Goal: Task Accomplishment & Management: Complete application form

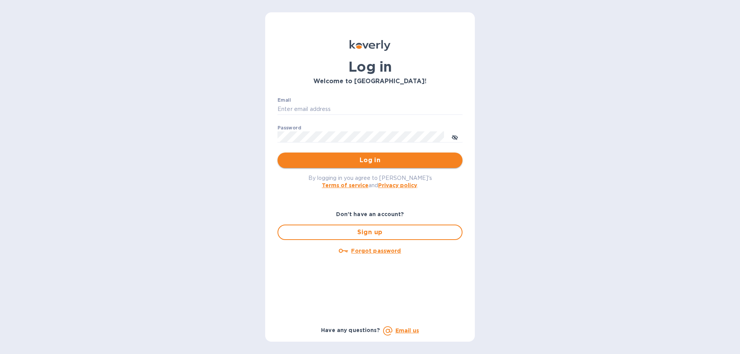
type input "yw@yankels.com"
click at [343, 161] on span "Log in" at bounding box center [370, 160] width 173 height 9
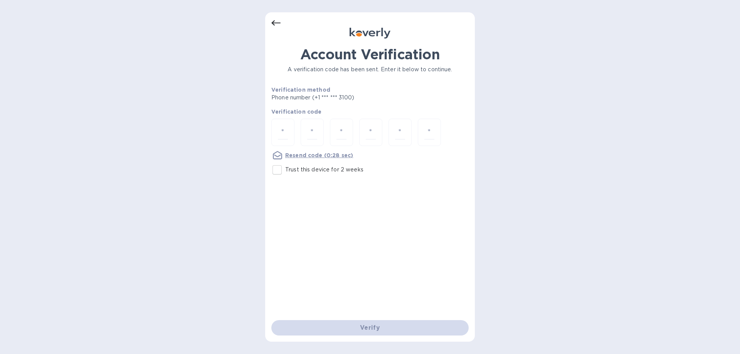
click at [272, 168] on input "Trust this device for 2 weeks" at bounding box center [277, 170] width 16 height 16
checkbox input "true"
click at [278, 135] on input "number" at bounding box center [283, 132] width 10 height 14
click at [282, 135] on input "number" at bounding box center [283, 132] width 10 height 14
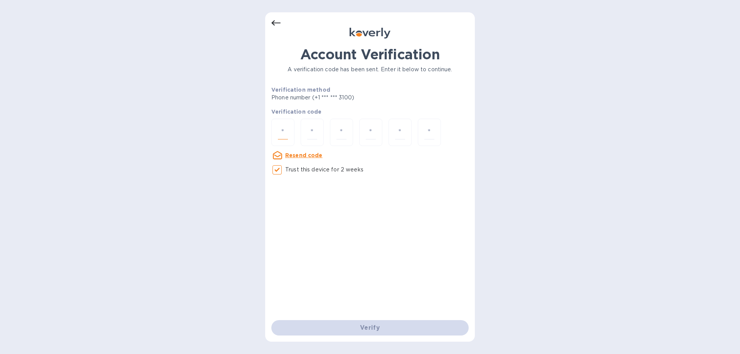
type input "2"
type input "1"
type input "3"
type input "7"
type input "5"
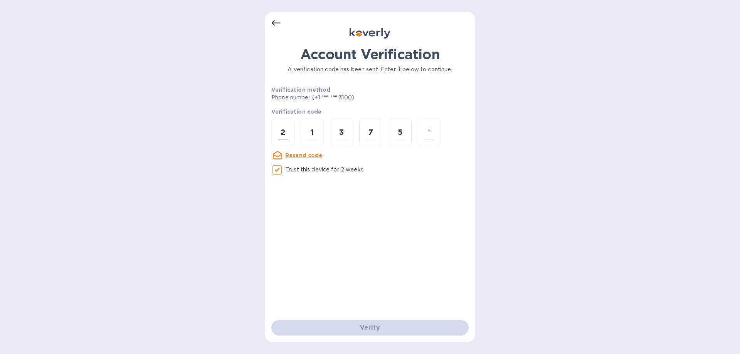
type input "3"
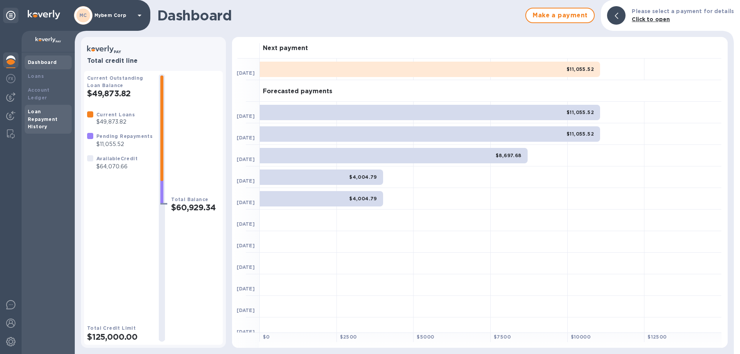
click at [46, 108] on div "Loan Repayment History" at bounding box center [48, 119] width 41 height 23
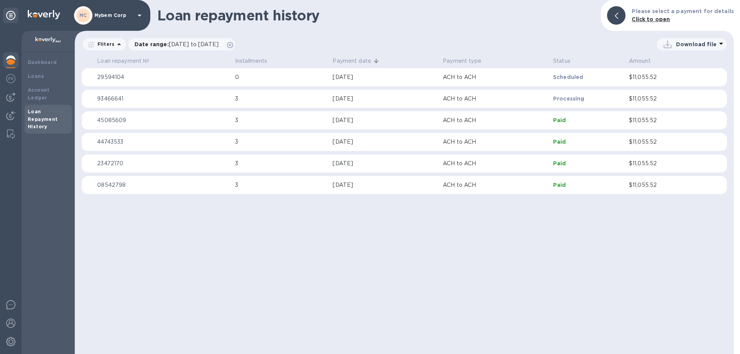
click at [128, 13] on p "Mybem Corp" at bounding box center [113, 15] width 39 height 5
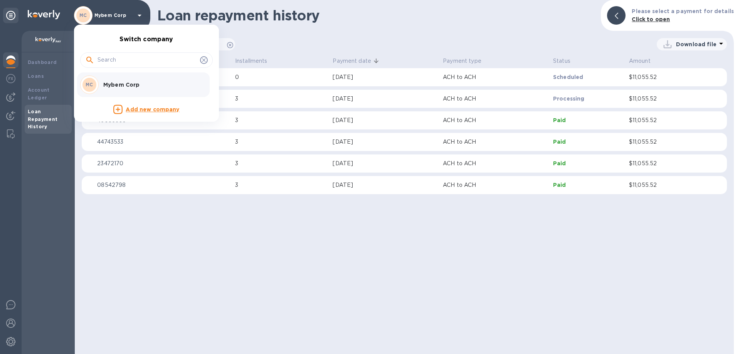
click at [105, 82] on p "Mybem Corp" at bounding box center [151, 85] width 97 height 8
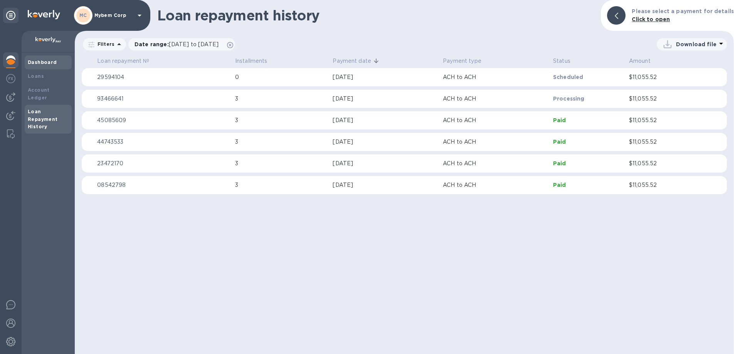
click at [43, 65] on b "Dashboard" at bounding box center [42, 62] width 29 height 6
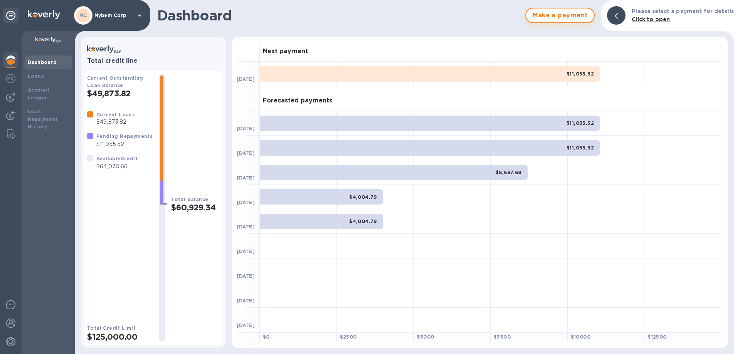
click at [556, 12] on span "Make a payment" at bounding box center [559, 15] width 55 height 9
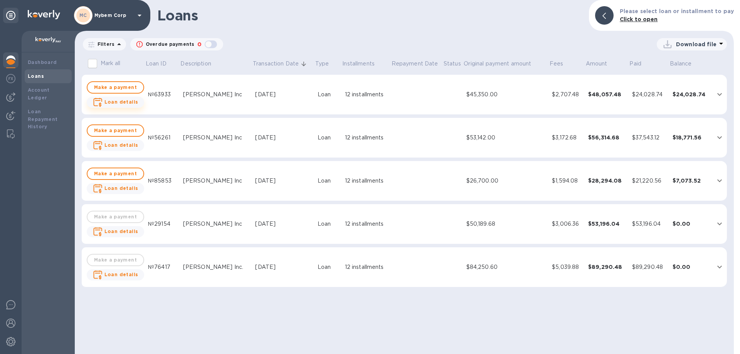
click at [130, 102] on b "Loan details" at bounding box center [121, 102] width 34 height 6
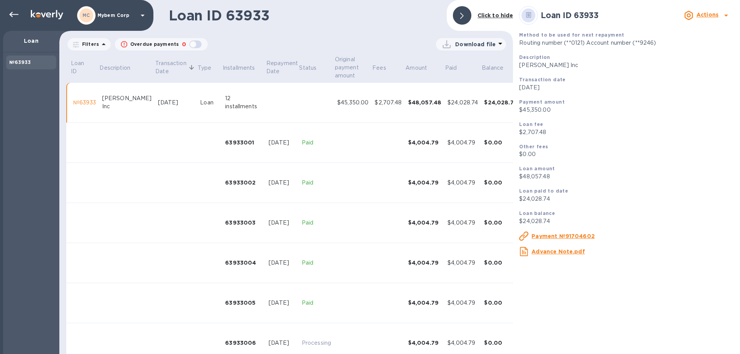
click at [542, 235] on u "Payment №91704602" at bounding box center [562, 236] width 63 height 6
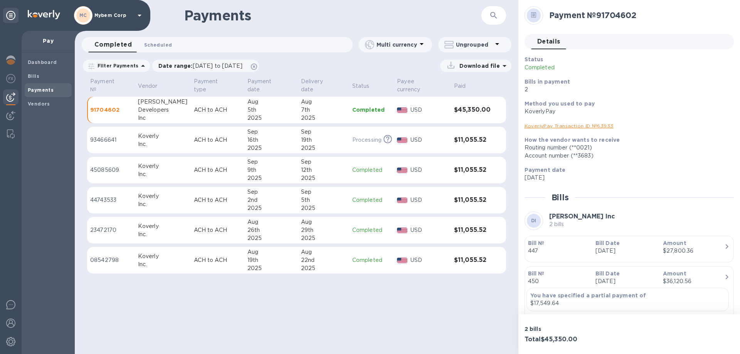
click at [151, 41] on span "Scheduled 0" at bounding box center [158, 45] width 28 height 8
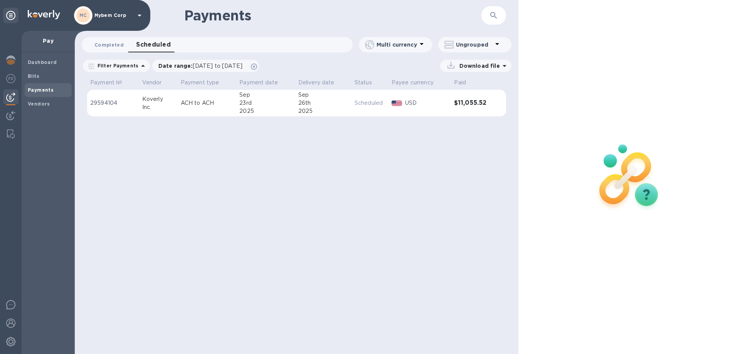
click at [115, 45] on span "Completed 0" at bounding box center [108, 45] width 29 height 8
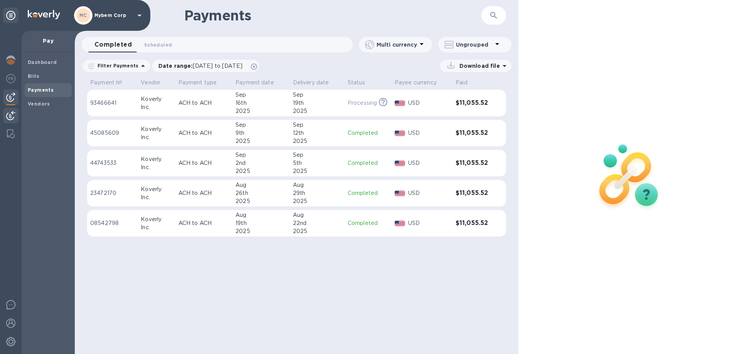
click at [8, 119] on img at bounding box center [10, 115] width 9 height 9
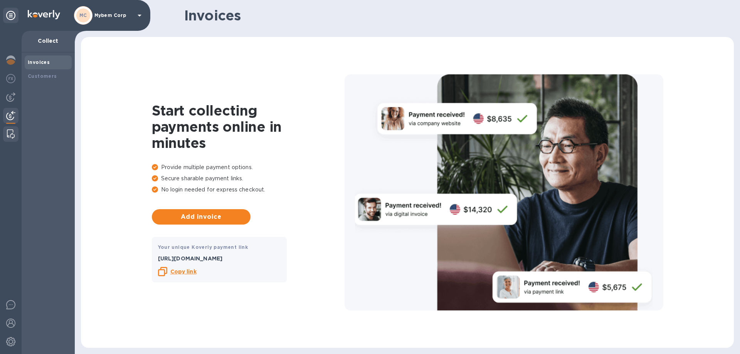
click at [8, 131] on img at bounding box center [11, 133] width 8 height 9
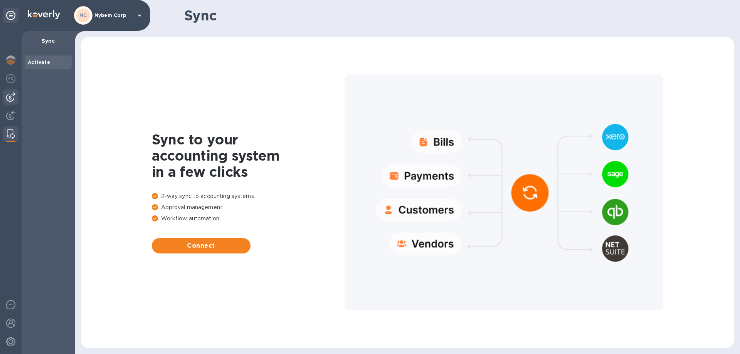
click at [12, 101] on img at bounding box center [10, 96] width 9 height 9
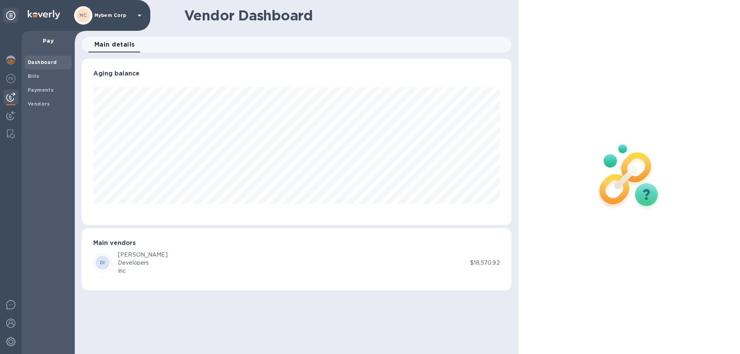
scroll to position [166, 429]
click at [31, 87] on b "Payments" at bounding box center [41, 90] width 26 height 6
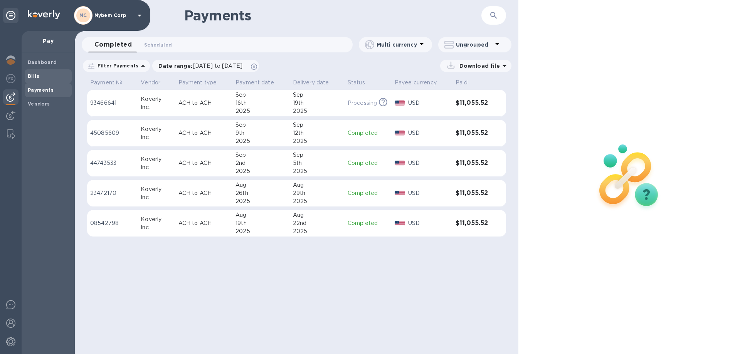
click at [41, 74] on span "Bills" at bounding box center [48, 76] width 41 height 8
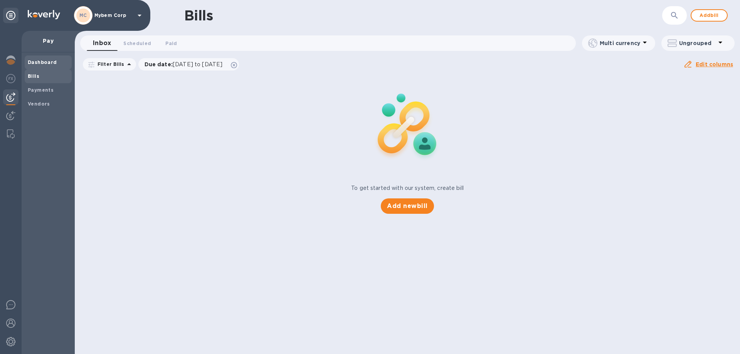
click at [38, 58] on div "Dashboard" at bounding box center [48, 62] width 47 height 14
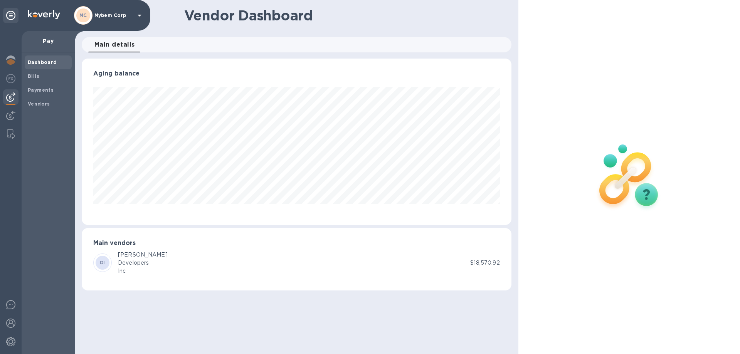
scroll to position [166, 429]
click at [143, 14] on icon at bounding box center [139, 15] width 9 height 9
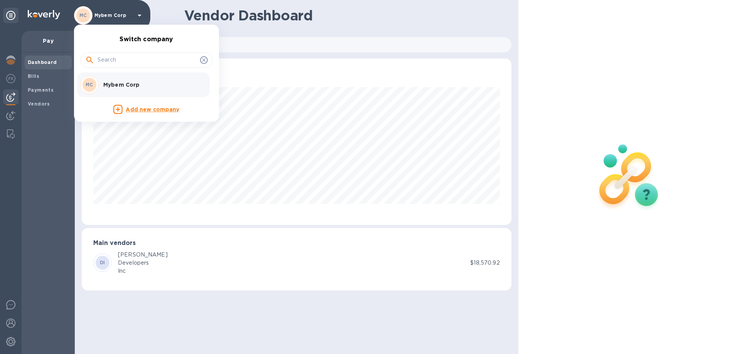
click at [132, 81] on p "Mybem Corp" at bounding box center [151, 85] width 97 height 8
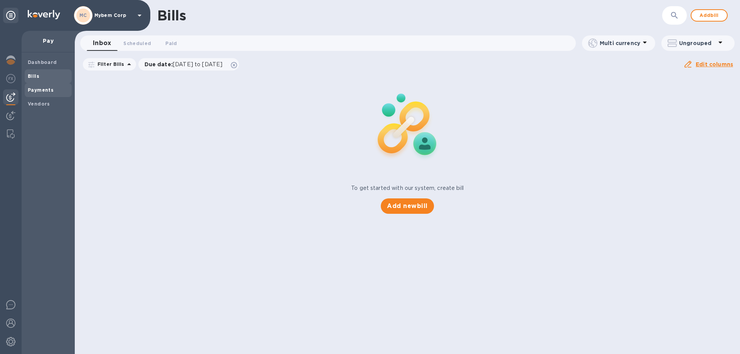
click at [37, 87] on b "Payments" at bounding box center [41, 90] width 26 height 6
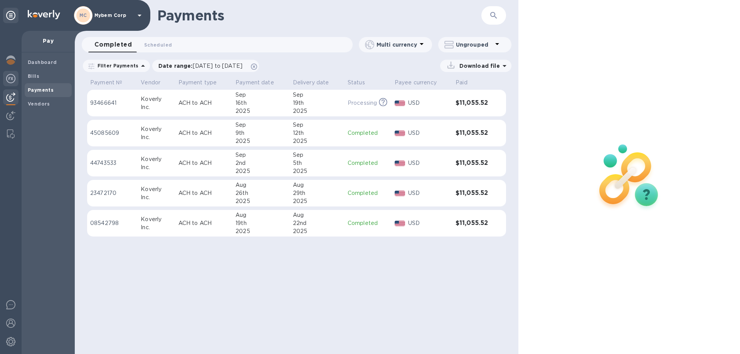
click at [9, 83] on div at bounding box center [10, 79] width 15 height 17
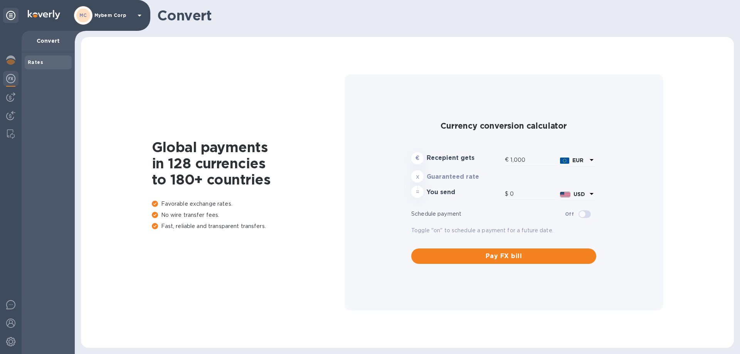
type input "1,191.95"
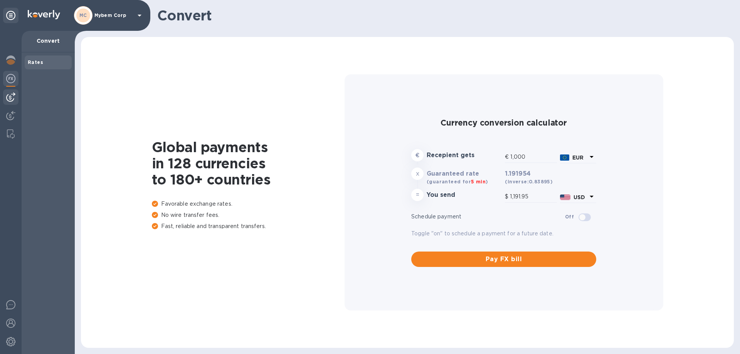
click at [10, 98] on img at bounding box center [10, 96] width 9 height 9
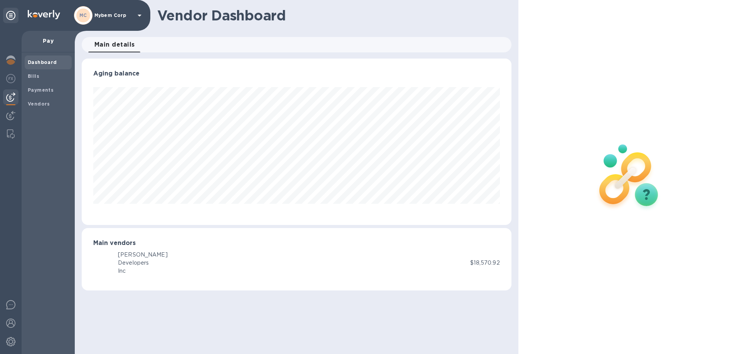
scroll to position [166, 429]
click at [10, 98] on img at bounding box center [10, 96] width 9 height 9
click at [16, 120] on div at bounding box center [10, 116] width 15 height 17
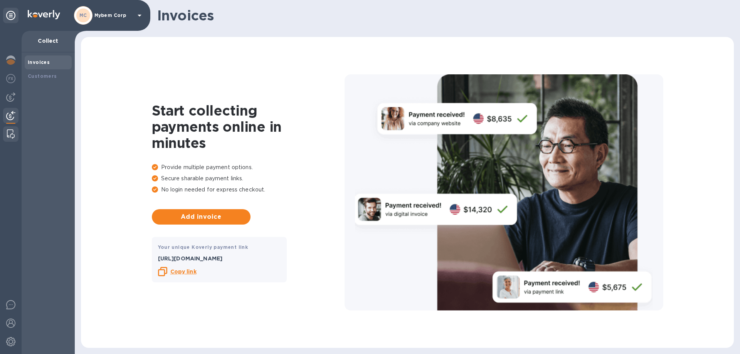
click at [10, 137] on img at bounding box center [11, 133] width 8 height 9
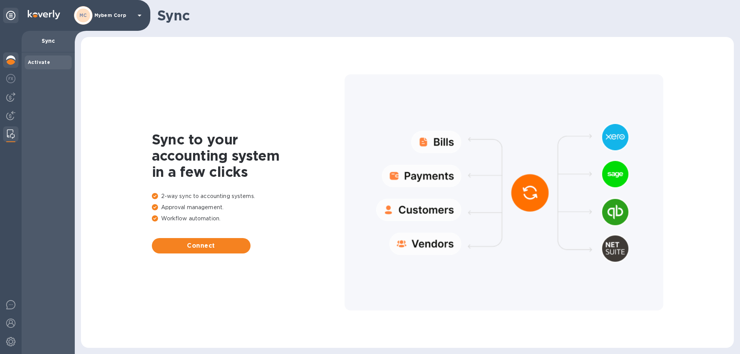
click at [13, 59] on img at bounding box center [10, 59] width 9 height 9
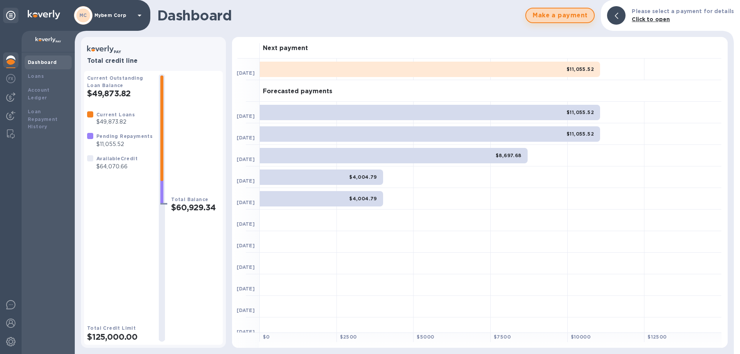
click at [567, 12] on span "Make a payment" at bounding box center [559, 15] width 55 height 9
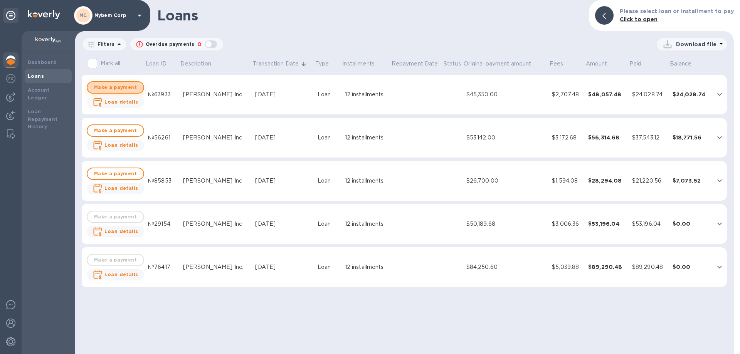
click at [119, 87] on span "Make a payment" at bounding box center [116, 87] width 44 height 9
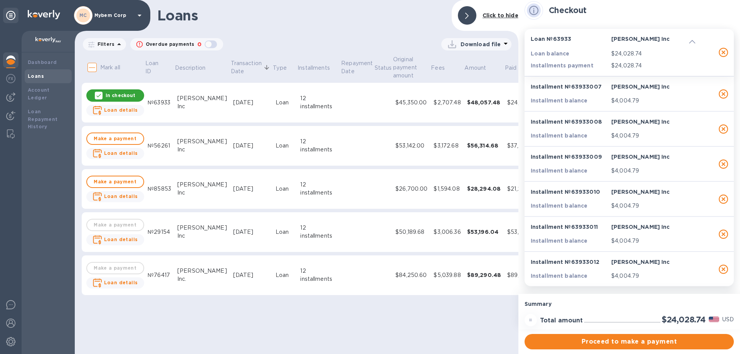
scroll to position [7, 0]
click at [97, 138] on span "Make a payment" at bounding box center [115, 138] width 44 height 9
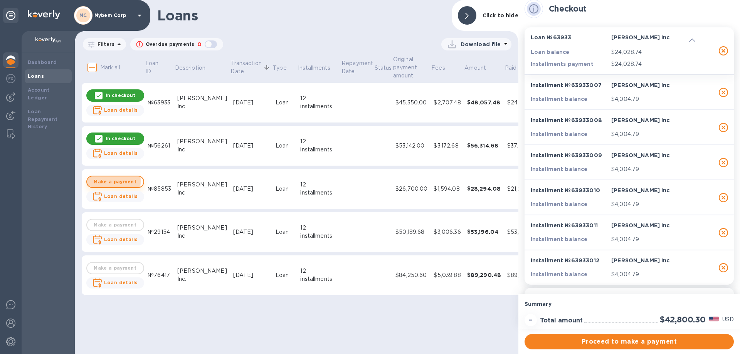
click at [95, 181] on span "Make a payment" at bounding box center [115, 181] width 44 height 9
checkbox input "true"
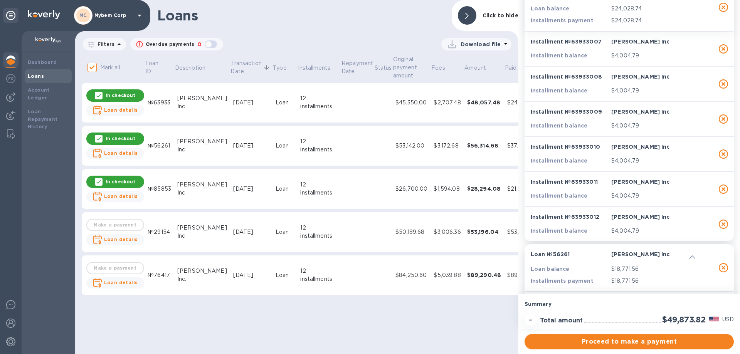
scroll to position [0, 0]
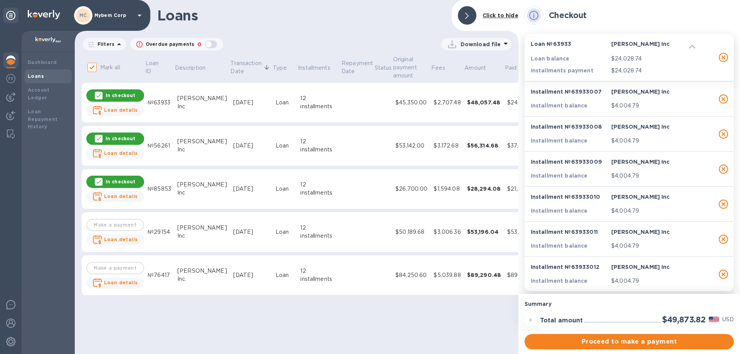
click at [680, 38] on div "Loan № 63933 Dave Developers Inc Loan balance $24,028.74 Installments payment $…" at bounding box center [618, 57] width 188 height 47
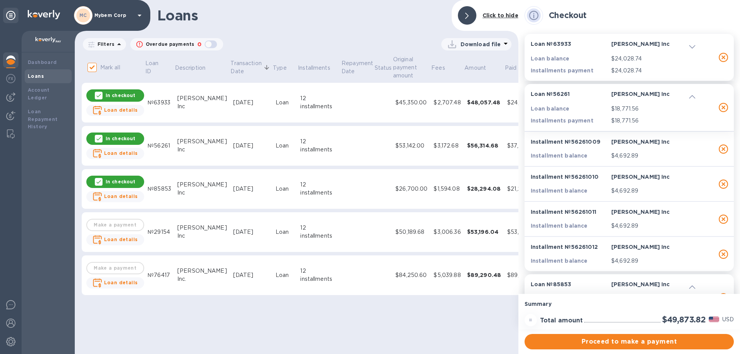
click at [691, 95] on span at bounding box center [692, 96] width 6 height 7
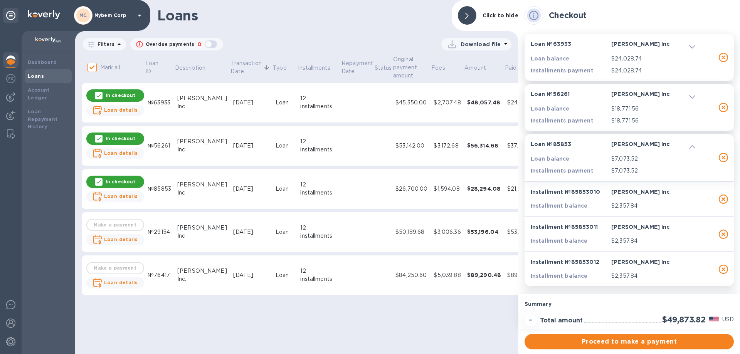
click at [689, 146] on icon at bounding box center [692, 146] width 6 height 3
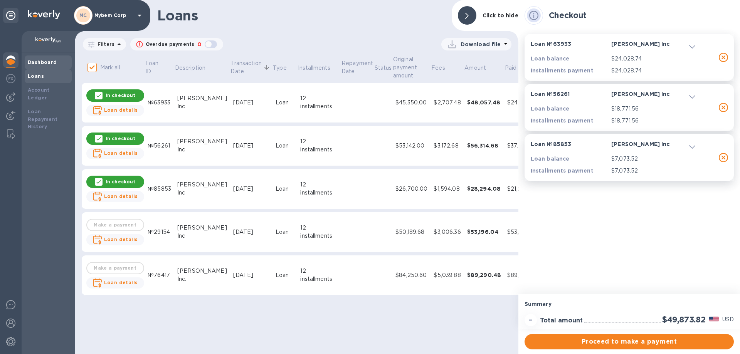
click at [29, 63] on b "Dashboard" at bounding box center [42, 62] width 29 height 6
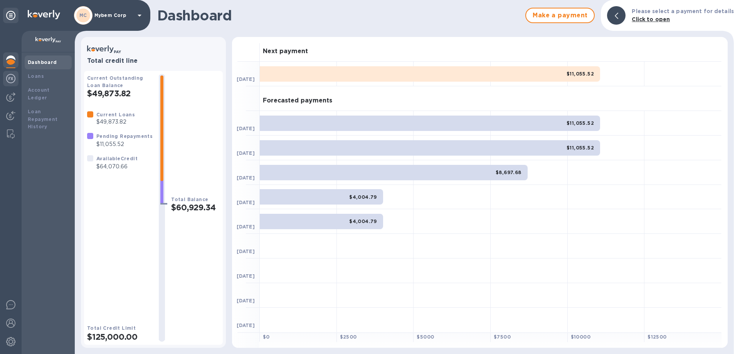
click at [9, 79] on img at bounding box center [10, 78] width 9 height 9
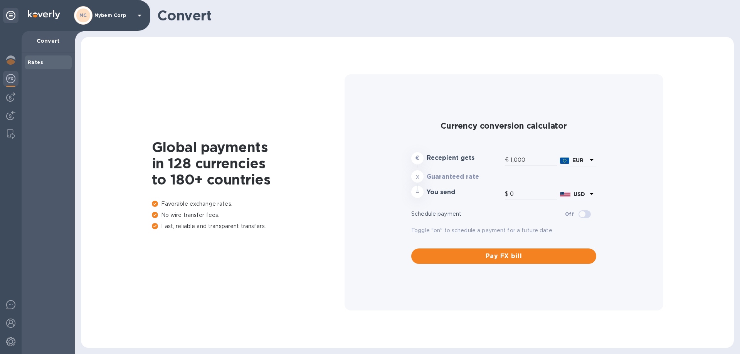
type input "1,191.85"
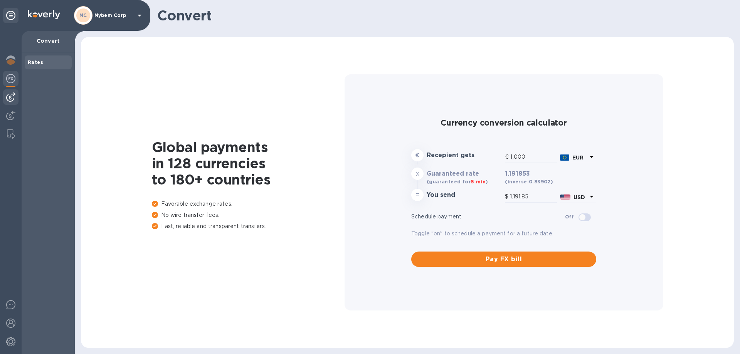
click at [8, 95] on img at bounding box center [10, 96] width 9 height 9
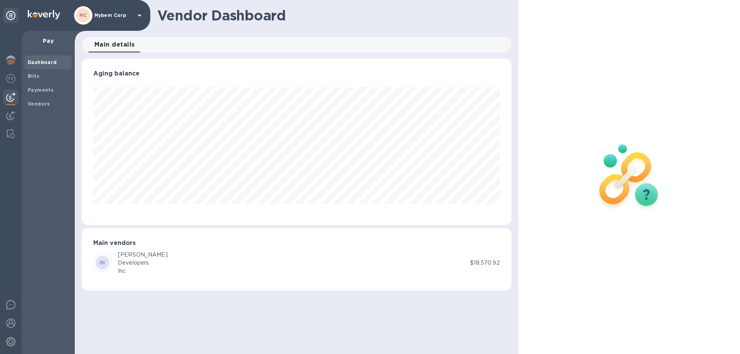
scroll to position [166, 429]
click at [8, 119] on img at bounding box center [10, 115] width 9 height 9
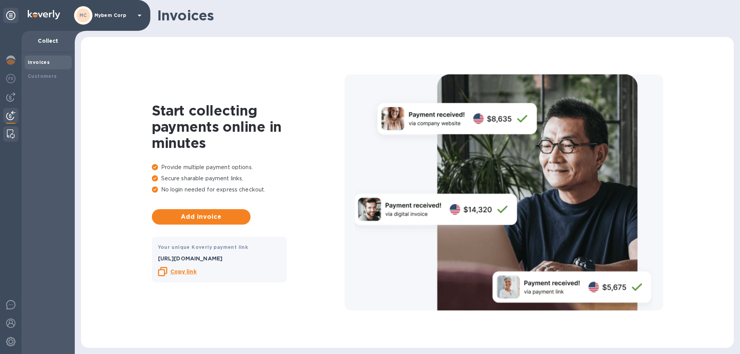
click at [10, 130] on img at bounding box center [11, 133] width 8 height 9
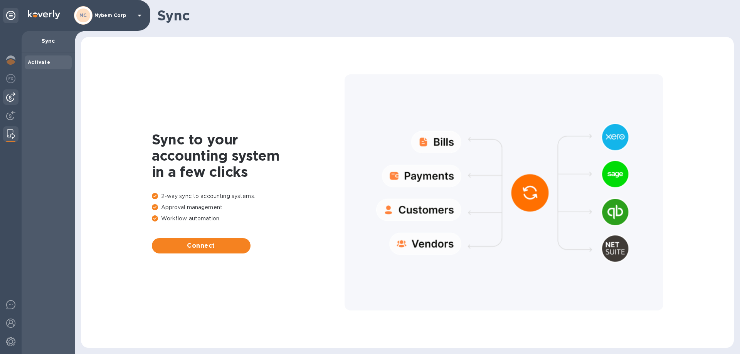
click at [15, 94] on img at bounding box center [10, 96] width 9 height 9
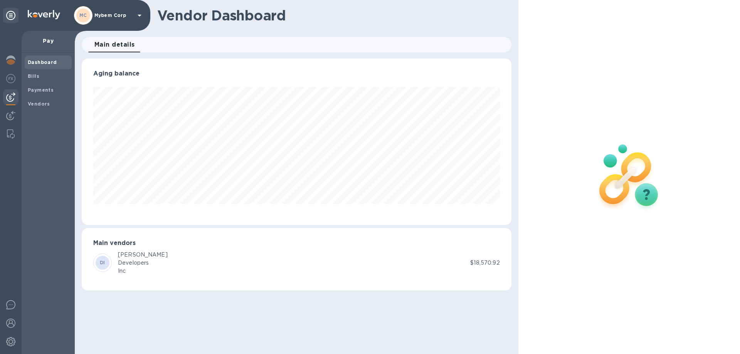
scroll to position [166, 429]
click at [128, 253] on div "Dave" at bounding box center [143, 255] width 50 height 8
click at [88, 264] on div "Main vendors DI Dave Developers Inc $18,570.92" at bounding box center [297, 259] width 430 height 62
click at [494, 261] on p "$18,570.92" at bounding box center [484, 263] width 29 height 8
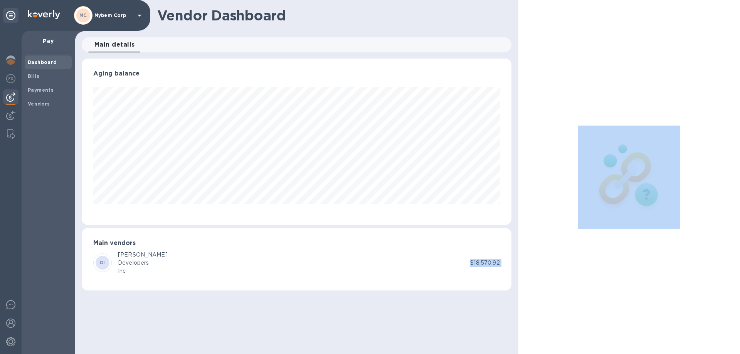
click at [494, 261] on p "$18,570.92" at bounding box center [484, 263] width 29 height 8
click at [35, 78] on b "Bills" at bounding box center [34, 76] width 12 height 6
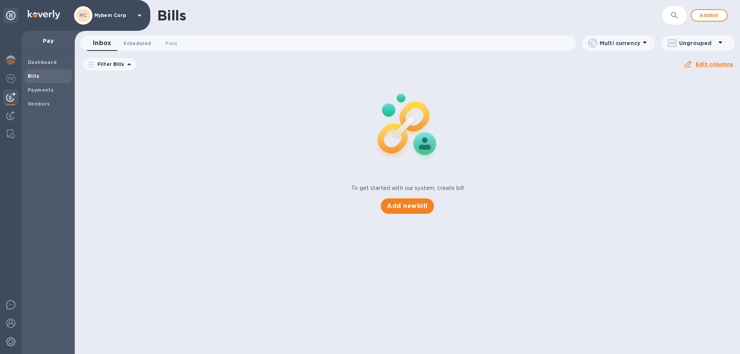
click at [148, 40] on span "Scheduled 0" at bounding box center [137, 43] width 28 height 8
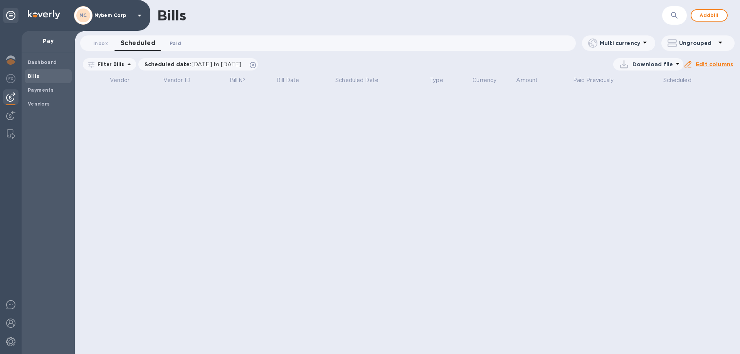
click at [174, 40] on span "Paid 0" at bounding box center [176, 43] width 12 height 8
click at [97, 44] on span "Inbox 0" at bounding box center [100, 43] width 15 height 8
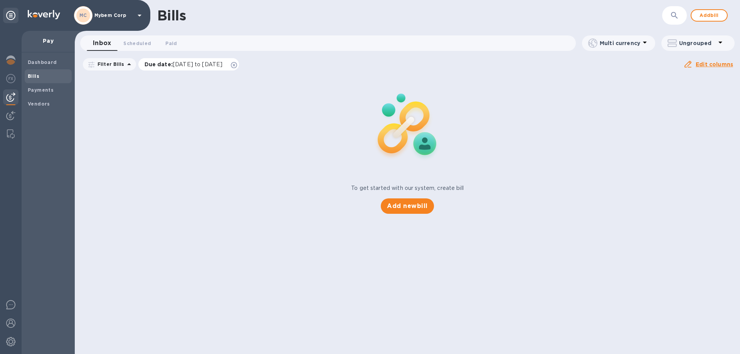
click at [222, 64] on span "07/19/2025 to 11/16/2025" at bounding box center [198, 64] width 50 height 6
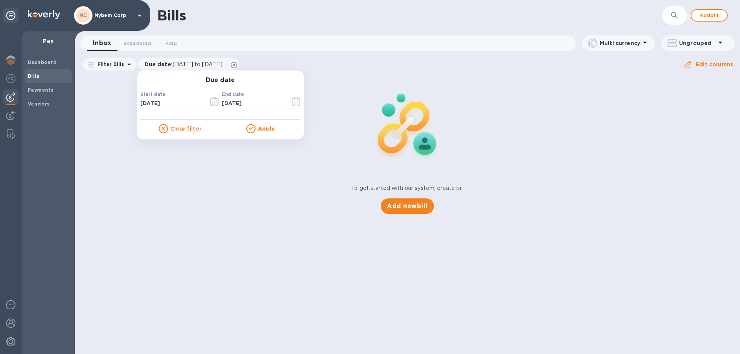
click at [178, 129] on u "Clear filter" at bounding box center [185, 129] width 31 height 6
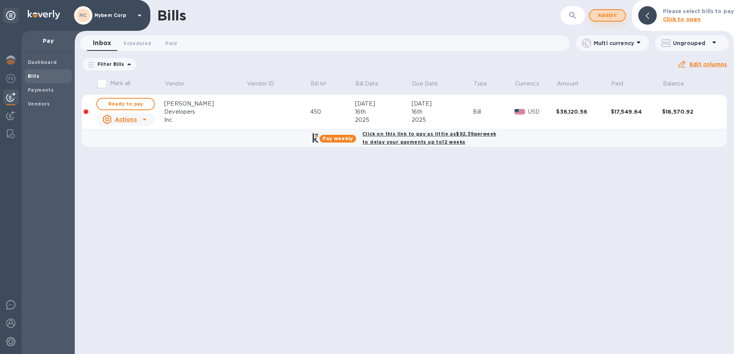
click at [601, 13] on span "Add bill" at bounding box center [607, 15] width 23 height 9
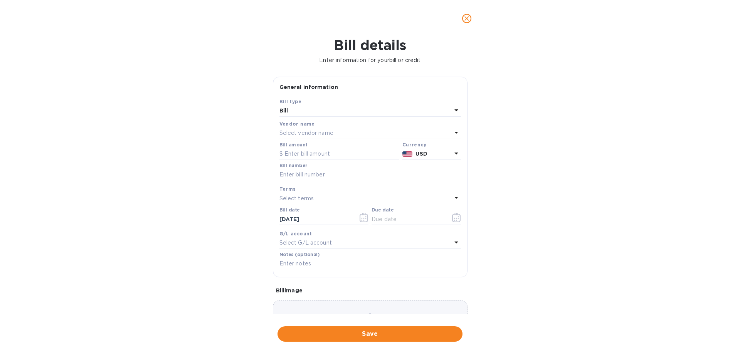
click at [312, 109] on div "Bill" at bounding box center [365, 111] width 172 height 11
click at [312, 109] on div "Bill type Bill Credit" at bounding box center [369, 133] width 181 height 57
click at [233, 138] on div "Bill details Enter information for your bill or credit General information Save…" at bounding box center [370, 195] width 740 height 317
click at [314, 133] on p "Select vendor name" at bounding box center [306, 133] width 54 height 8
click at [318, 180] on p "Dave Developers Inc" at bounding box center [367, 177] width 163 height 8
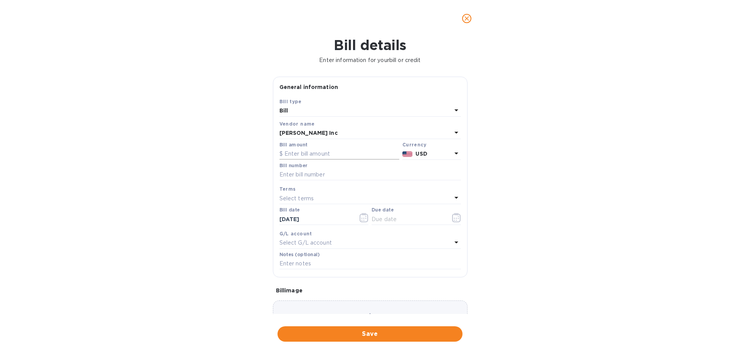
click at [307, 152] on input "text" at bounding box center [339, 154] width 120 height 12
click at [290, 154] on input "text" at bounding box center [339, 154] width 120 height 12
click at [296, 153] on input "text" at bounding box center [339, 154] width 120 height 12
type input "38,455.20"
click at [293, 175] on input "text" at bounding box center [369, 175] width 181 height 12
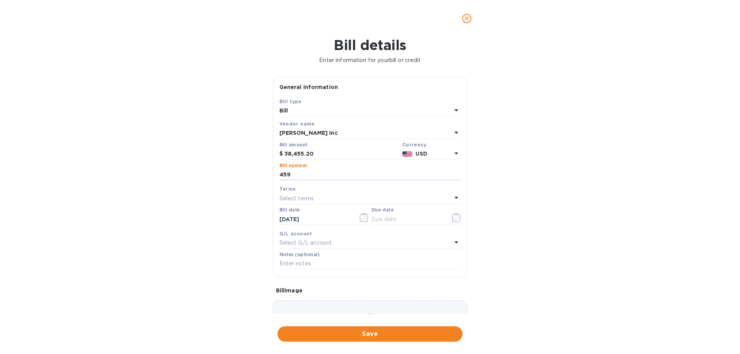
type input "459"
click at [313, 192] on div "Terms" at bounding box center [369, 189] width 181 height 8
click at [314, 195] on div "Select terms" at bounding box center [365, 198] width 172 height 11
click at [309, 301] on p "Due on receipt" at bounding box center [367, 300] width 163 height 8
type input "09/17/2025"
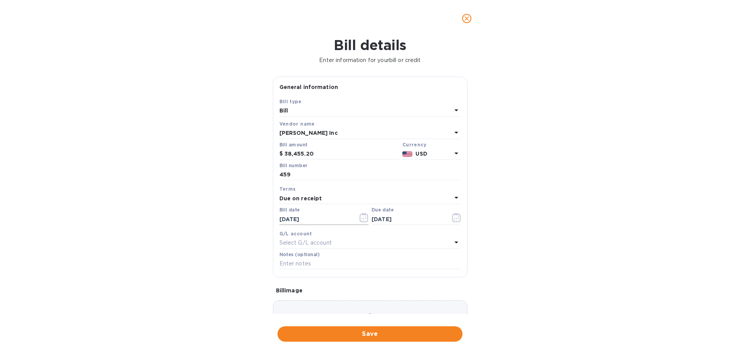
click at [333, 221] on input "09/17/2025" at bounding box center [315, 219] width 73 height 12
click at [359, 219] on icon "button" at bounding box center [363, 217] width 9 height 9
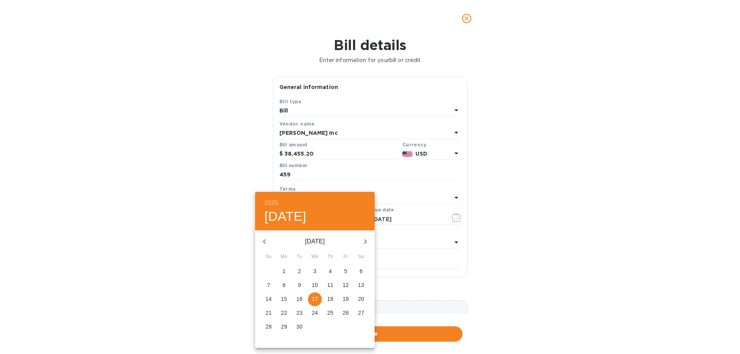
click at [268, 235] on button "button" at bounding box center [264, 241] width 18 height 18
click at [319, 285] on span "6" at bounding box center [315, 285] width 14 height 8
type input "08/06/2025"
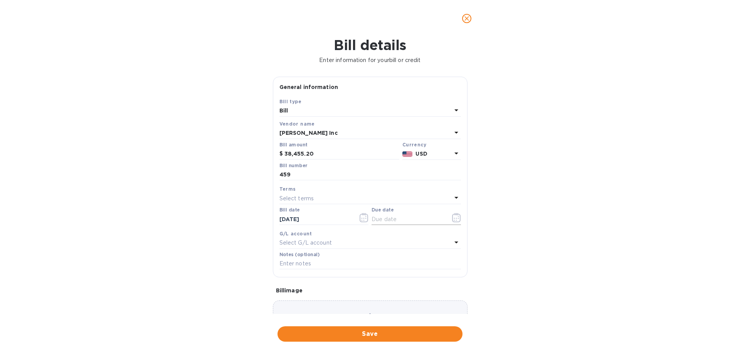
click at [390, 221] on input "text" at bounding box center [407, 219] width 73 height 12
click at [452, 218] on icon "button" at bounding box center [456, 217] width 9 height 9
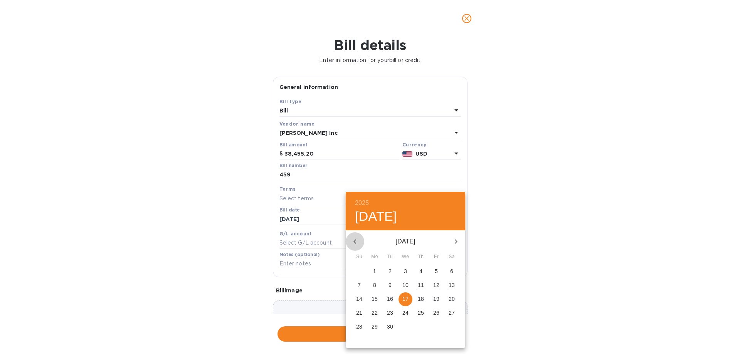
click at [353, 241] on icon "button" at bounding box center [354, 241] width 9 height 9
click at [405, 287] on p "6" at bounding box center [405, 285] width 3 height 8
type input "08/06/2025"
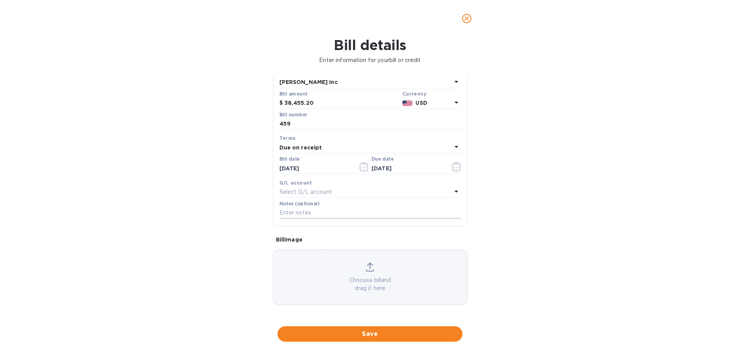
scroll to position [51, 0]
click at [340, 334] on span "Save" at bounding box center [370, 333] width 173 height 9
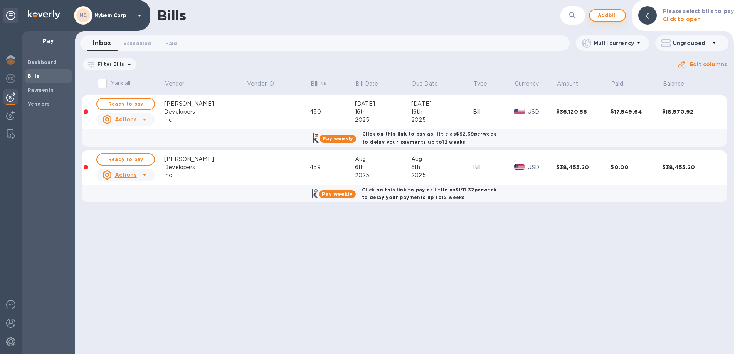
click at [605, 14] on span "Add bill" at bounding box center [607, 15] width 23 height 9
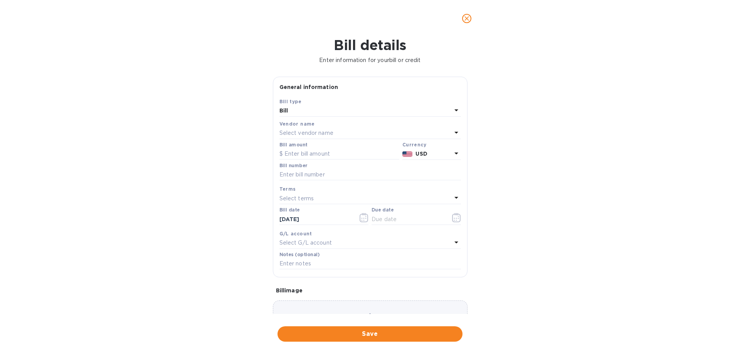
click at [307, 129] on p "Select vendor name" at bounding box center [306, 133] width 54 height 8
click at [301, 177] on p "Dave Developers Inc" at bounding box center [367, 177] width 163 height 8
click at [301, 155] on input "text" at bounding box center [339, 154] width 120 height 12
type input "36,574.44"
click at [293, 180] on input "text" at bounding box center [369, 175] width 181 height 12
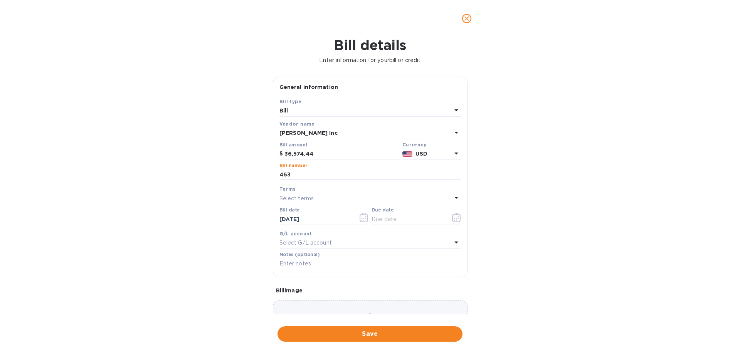
type input "463"
click at [306, 195] on p "Select terms" at bounding box center [296, 199] width 35 height 8
click at [304, 297] on p "Due on receipt" at bounding box center [367, 300] width 163 height 8
type input "09/17/2025"
click at [359, 218] on icon "button" at bounding box center [363, 217] width 8 height 9
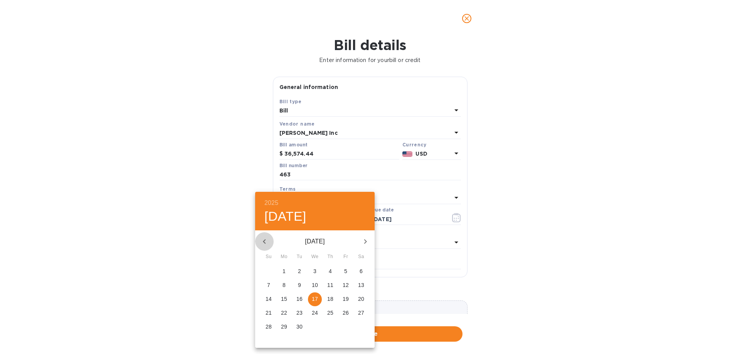
click at [267, 239] on icon "button" at bounding box center [264, 241] width 9 height 9
click at [314, 296] on p "13" at bounding box center [315, 299] width 6 height 8
type input "08/13/2025"
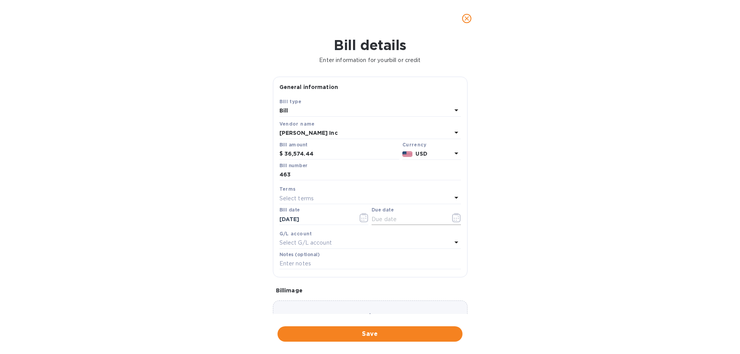
click at [452, 220] on icon "button" at bounding box center [456, 217] width 9 height 9
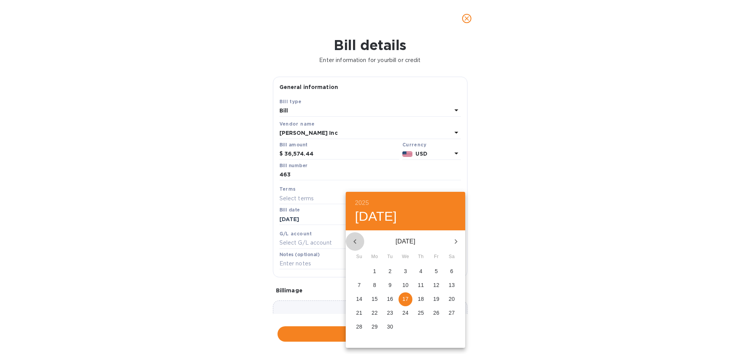
click at [353, 242] on icon "button" at bounding box center [354, 241] width 9 height 9
click at [406, 299] on p "13" at bounding box center [405, 299] width 6 height 8
type input "08/13/2025"
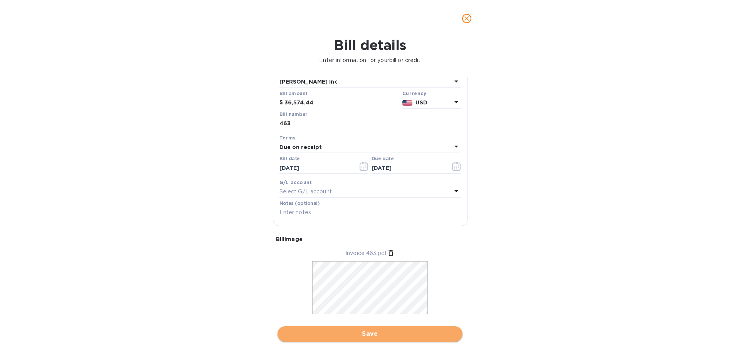
click at [339, 336] on span "Save" at bounding box center [370, 333] width 173 height 9
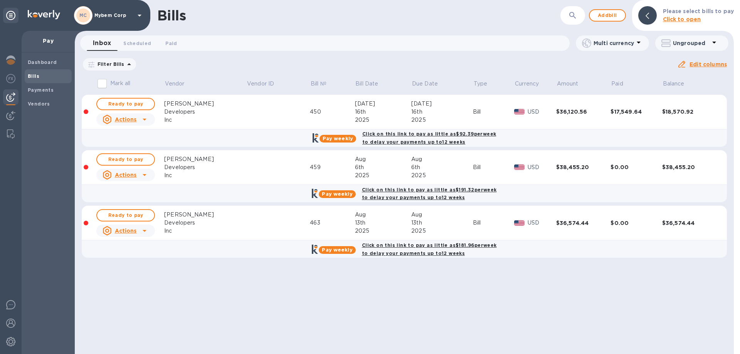
click at [127, 174] on u "Actions" at bounding box center [126, 175] width 22 height 6
click at [102, 142] on div at bounding box center [370, 177] width 740 height 354
click at [117, 161] on span "Ready to pay" at bounding box center [125, 159] width 45 height 9
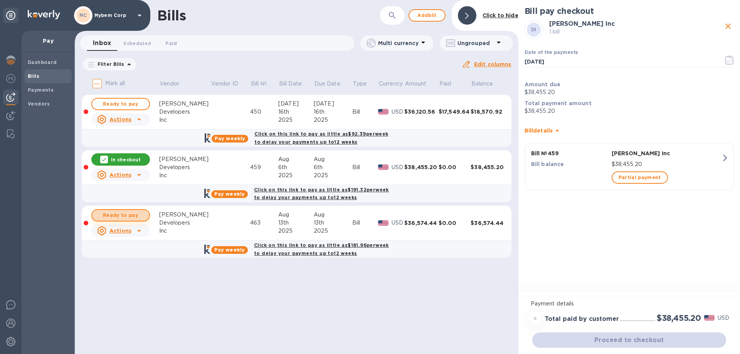
click at [123, 213] on span "Ready to pay" at bounding box center [120, 215] width 45 height 9
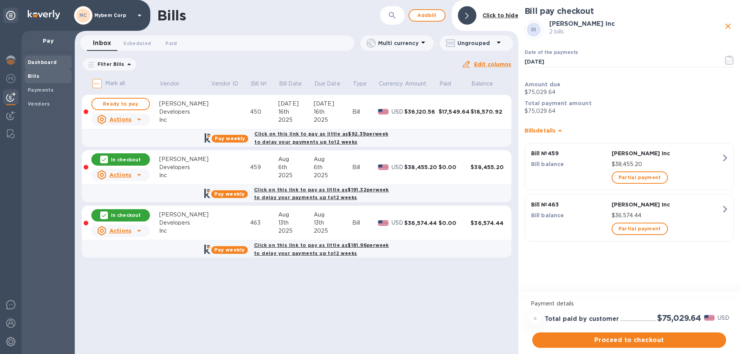
click at [34, 62] on b "Dashboard" at bounding box center [42, 62] width 29 height 6
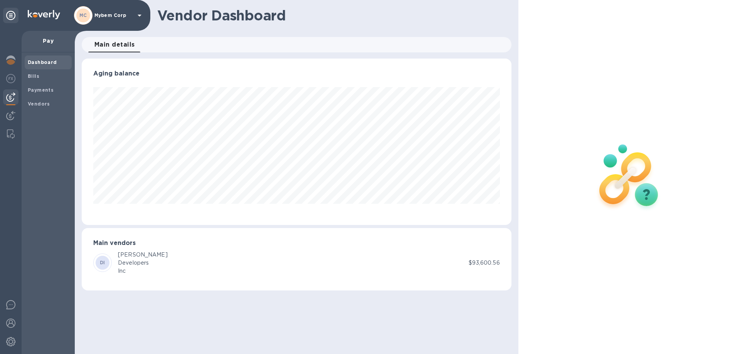
scroll to position [166, 429]
click at [14, 56] on img at bounding box center [10, 59] width 9 height 9
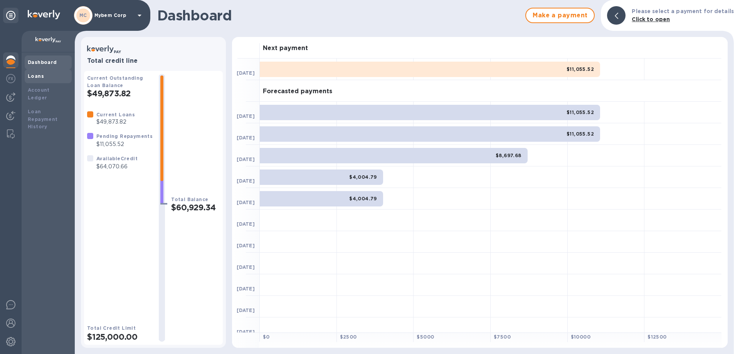
click at [28, 73] on b "Loans" at bounding box center [36, 76] width 16 height 6
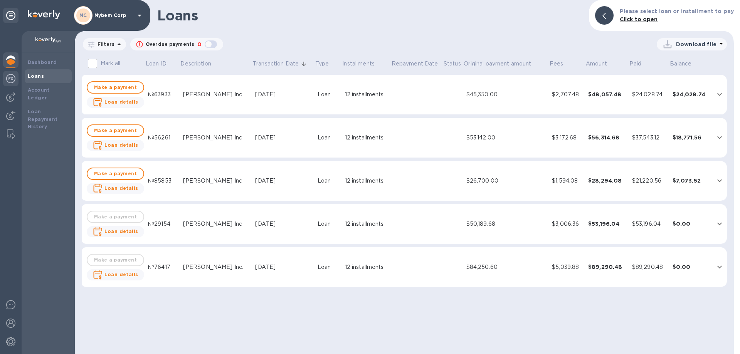
click at [9, 77] on img at bounding box center [10, 78] width 9 height 9
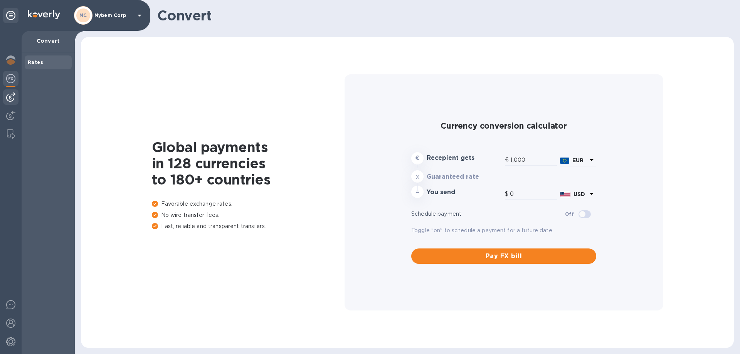
click at [10, 93] on img at bounding box center [10, 96] width 9 height 9
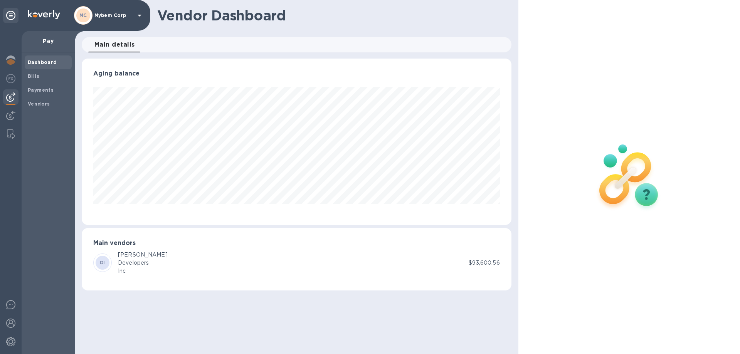
scroll to position [166, 429]
click at [10, 106] on div at bounding box center [11, 192] width 22 height 323
click at [10, 115] on img at bounding box center [10, 115] width 9 height 9
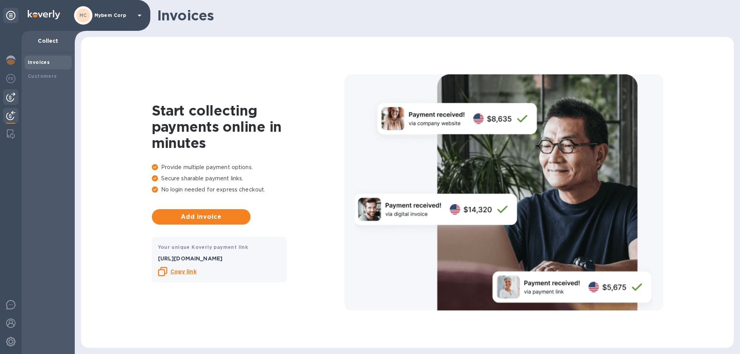
click at [11, 99] on img at bounding box center [10, 96] width 9 height 9
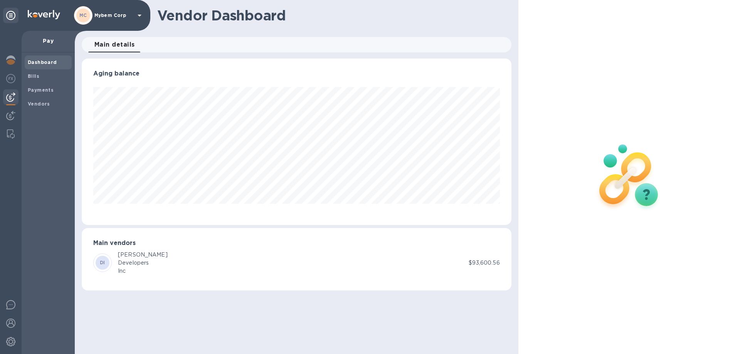
scroll to position [166, 429]
click at [189, 257] on div "DI Dave Developers Inc" at bounding box center [280, 263] width 375 height 24
click at [127, 260] on div "Developers" at bounding box center [143, 263] width 50 height 8
click at [474, 262] on p "$93,600.56" at bounding box center [484, 263] width 31 height 8
click at [101, 261] on b "DI" at bounding box center [102, 263] width 5 height 6
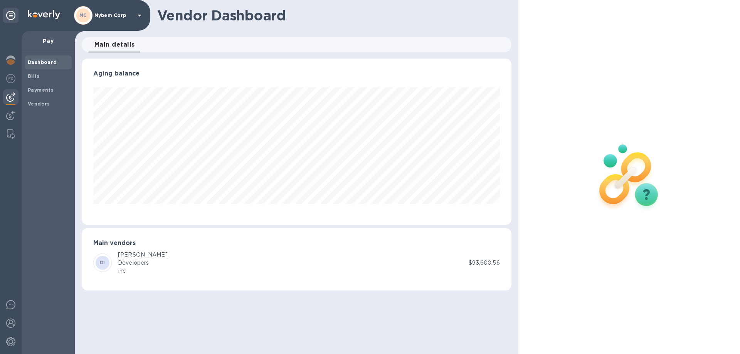
click at [101, 261] on b "DI" at bounding box center [102, 263] width 5 height 6
click at [101, 240] on h3 "Main vendors" at bounding box center [296, 243] width 406 height 7
drag, startPoint x: 102, startPoint y: 239, endPoint x: 107, endPoint y: 242, distance: 6.0
click at [102, 240] on h3 "Main vendors" at bounding box center [296, 243] width 406 height 7
drag, startPoint x: 145, startPoint y: 260, endPoint x: 291, endPoint y: 213, distance: 152.9
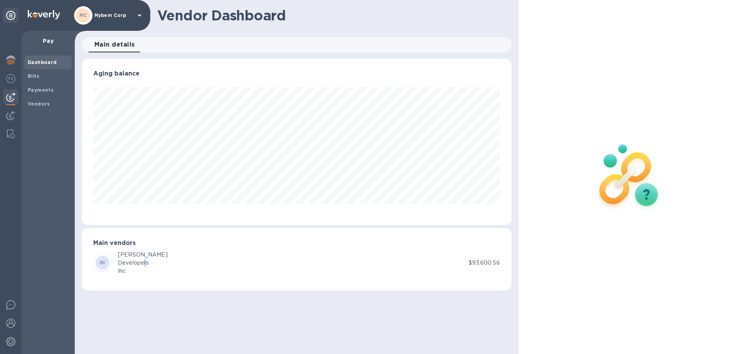
click at [148, 259] on div "Developers" at bounding box center [143, 263] width 50 height 8
click at [57, 40] on p "Pay" at bounding box center [48, 41] width 41 height 8
click at [41, 38] on p "Pay" at bounding box center [48, 41] width 41 height 8
click at [124, 17] on p "Mybem Corp" at bounding box center [113, 15] width 39 height 5
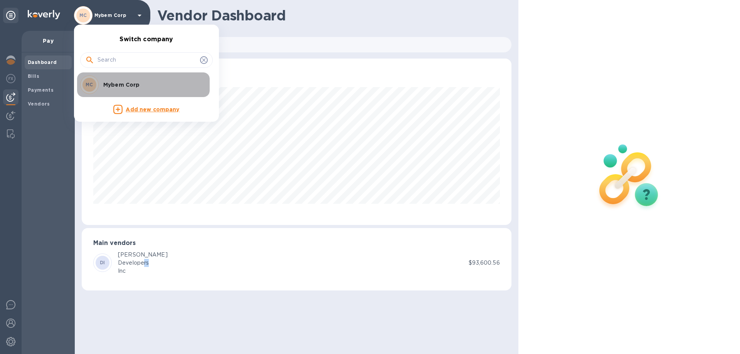
click at [113, 83] on p "Mybem Corp" at bounding box center [151, 85] width 97 height 8
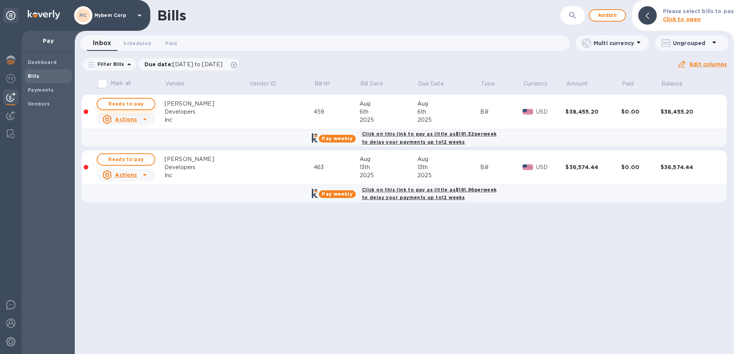
click at [131, 103] on span "Ready to pay" at bounding box center [126, 103] width 45 height 9
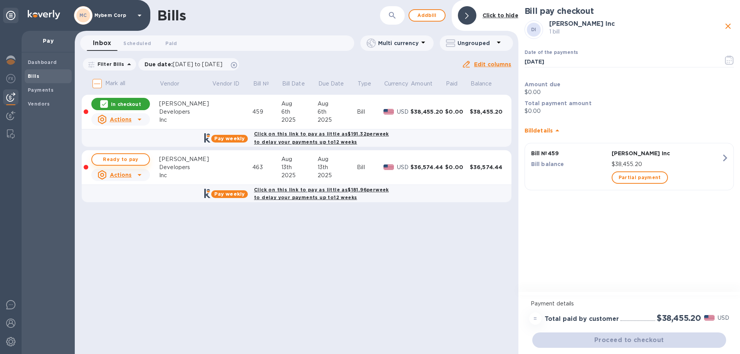
click at [129, 156] on span "Ready to pay" at bounding box center [120, 159] width 45 height 9
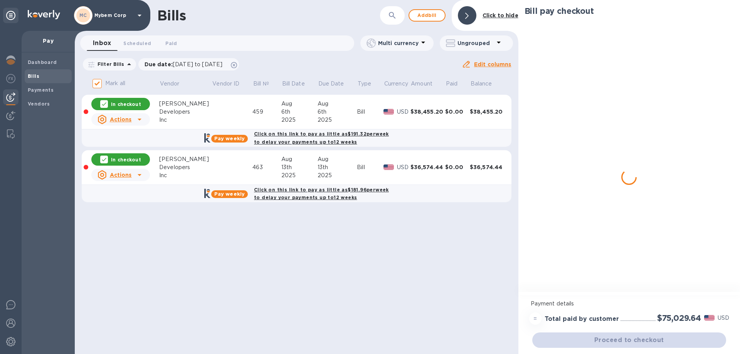
checkbox input "true"
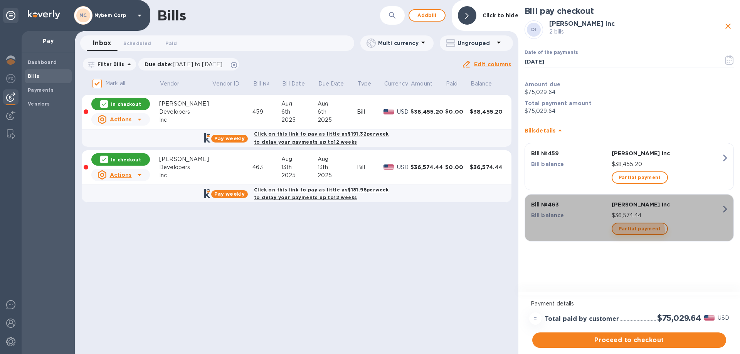
click at [636, 231] on span "Partial payment" at bounding box center [639, 228] width 42 height 9
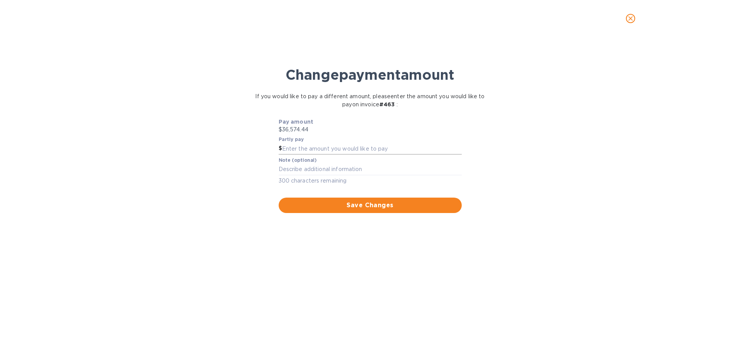
click at [312, 151] on input "text" at bounding box center [372, 149] width 180 height 12
type input "25,544.80"
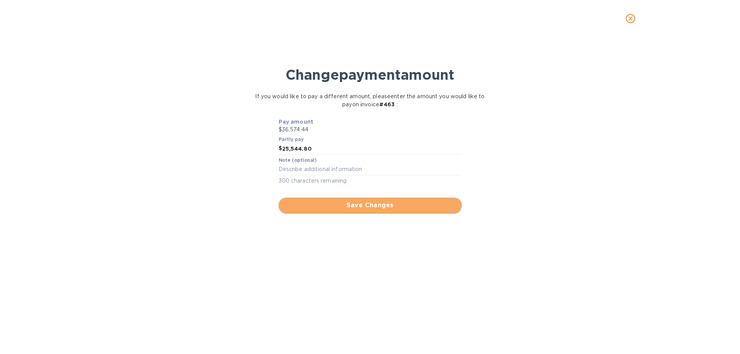
click at [349, 205] on span "Save Changes" at bounding box center [370, 205] width 171 height 9
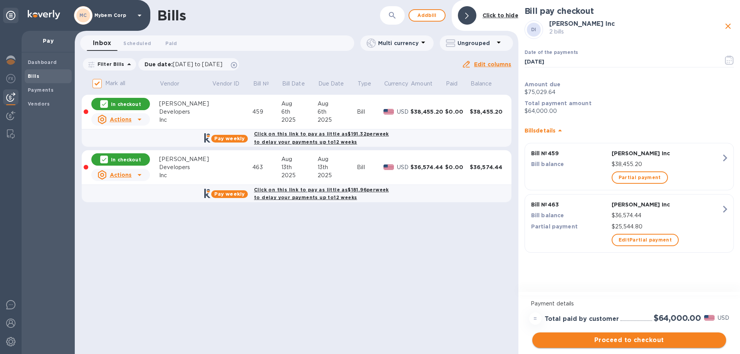
click at [588, 342] on span "Proceed to checkout" at bounding box center [628, 340] width 181 height 9
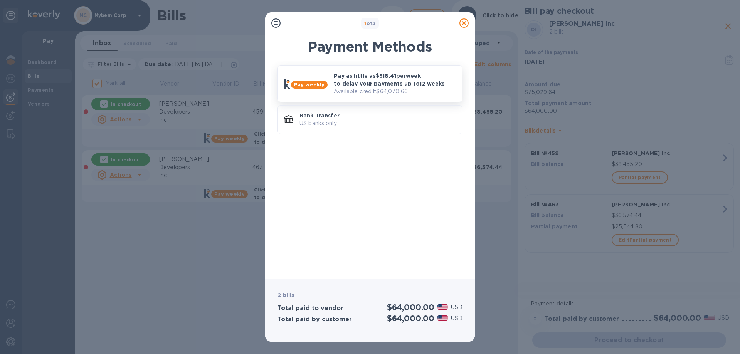
click at [371, 96] on p "Available credit: $64,070.66" at bounding box center [395, 91] width 122 height 8
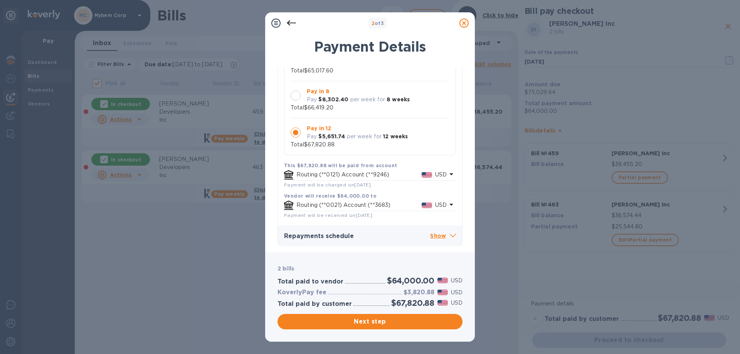
scroll to position [86, 0]
click at [436, 235] on p "Show" at bounding box center [443, 235] width 26 height 10
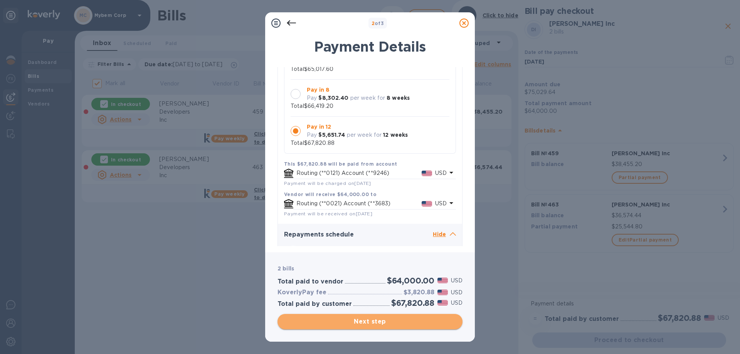
click at [358, 321] on span "Next step" at bounding box center [370, 321] width 173 height 9
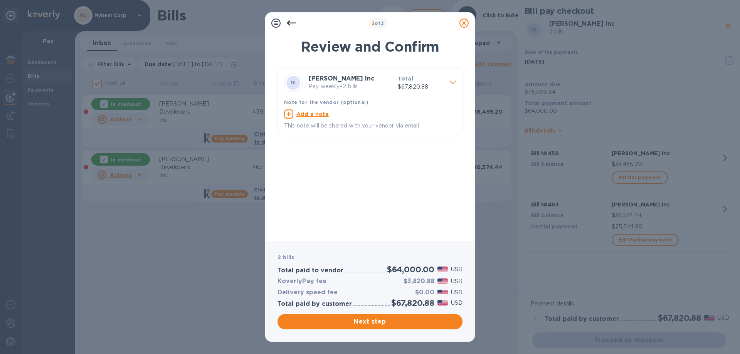
click at [428, 80] on p "Total" at bounding box center [421, 79] width 46 height 8
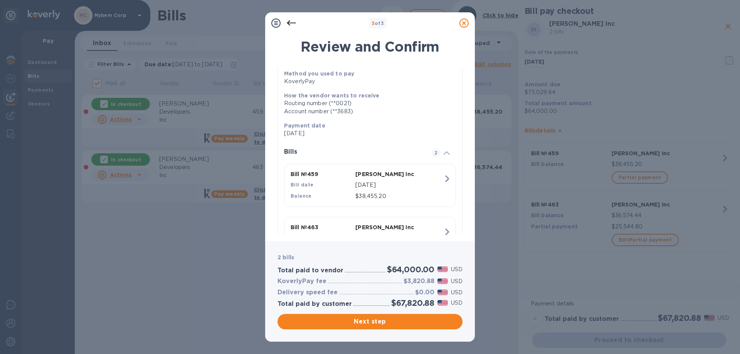
scroll to position [102, 0]
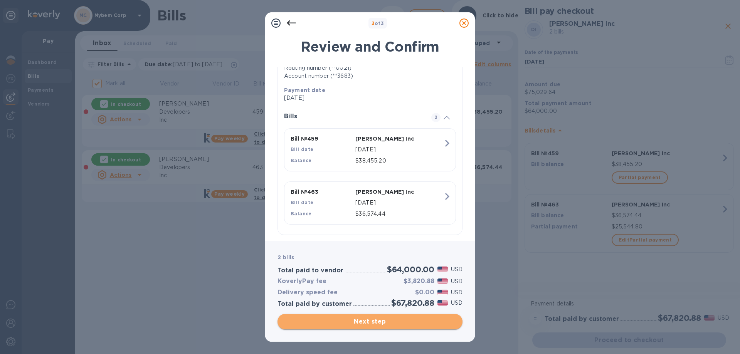
click at [363, 319] on span "Next step" at bounding box center [370, 321] width 173 height 9
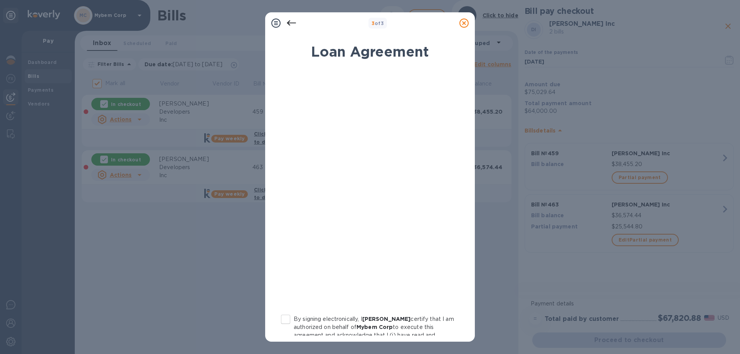
scroll to position [77, 0]
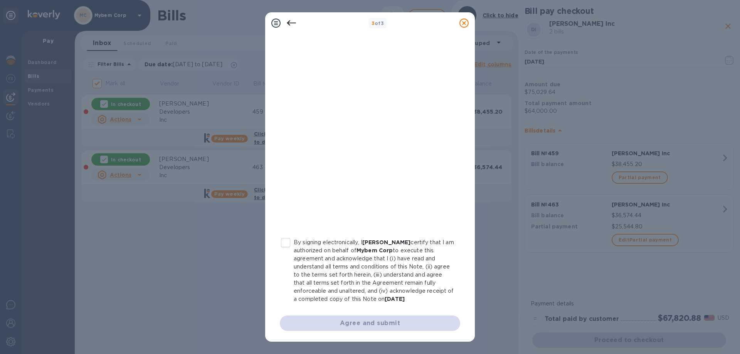
click at [282, 244] on input "By signing electronically, I Yehoshua Wertzberger certify that I am authorized …" at bounding box center [285, 243] width 16 height 16
checkbox input "true"
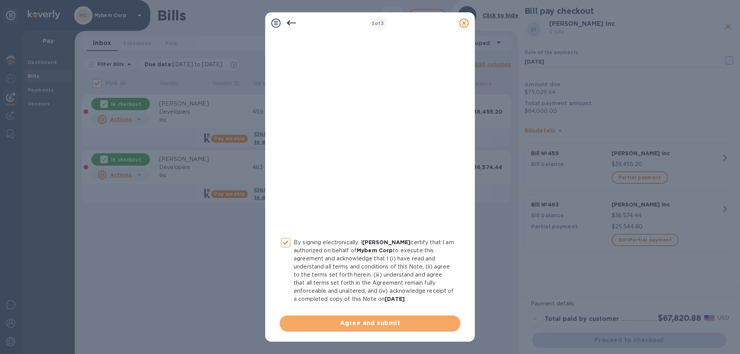
click at [382, 325] on span "Agree and submit" at bounding box center [370, 323] width 168 height 9
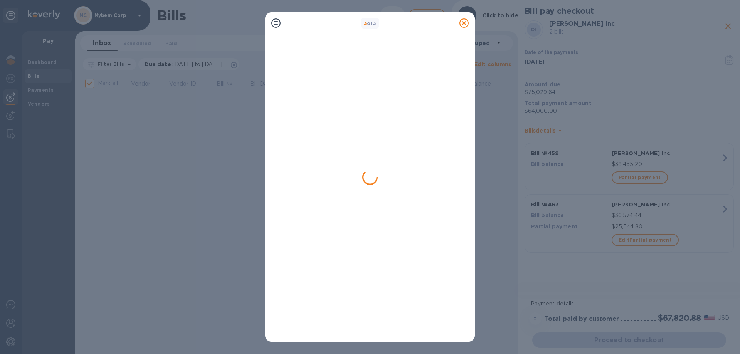
checkbox input "false"
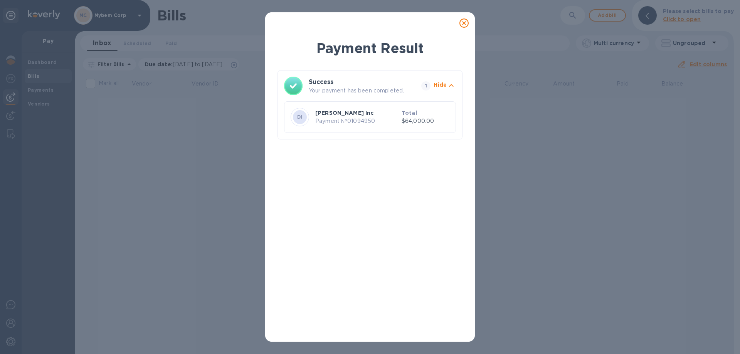
click at [372, 124] on p "Payment № 01094950" at bounding box center [356, 121] width 83 height 8
click at [331, 119] on p "Payment № 01094950" at bounding box center [356, 121] width 83 height 8
click at [297, 119] on b "DI" at bounding box center [299, 117] width 5 height 6
click at [463, 23] on icon at bounding box center [463, 22] width 9 height 9
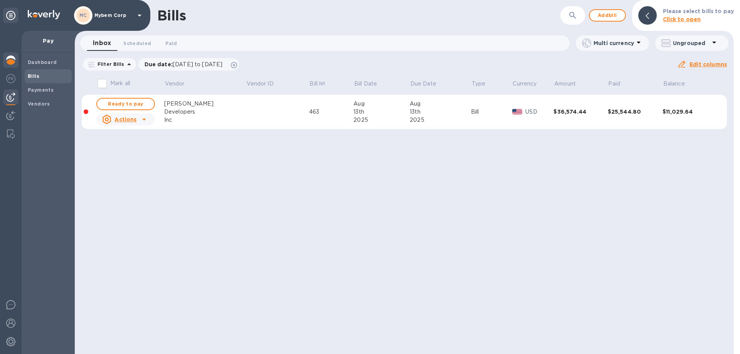
click at [10, 62] on img at bounding box center [10, 59] width 9 height 9
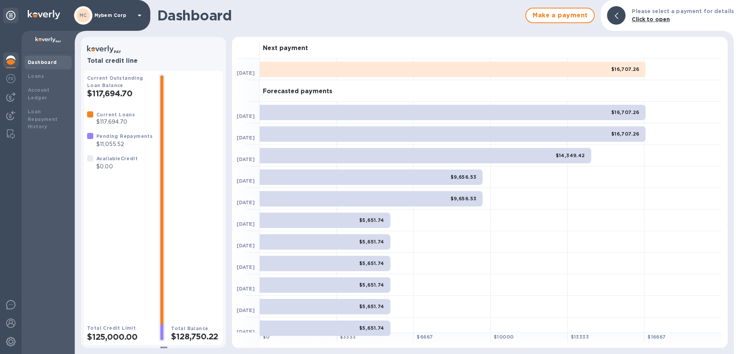
click at [642, 18] on b "Click to open" at bounding box center [651, 19] width 38 height 6
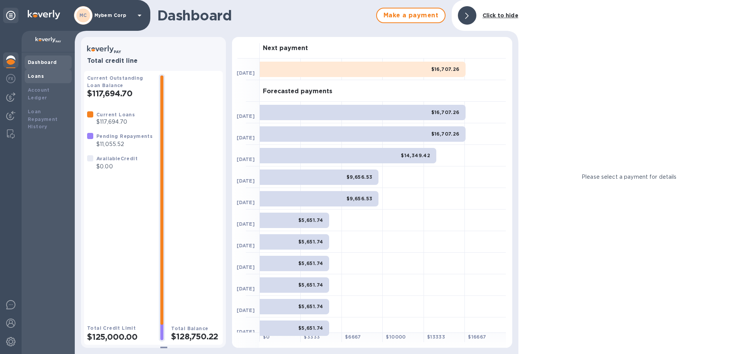
click at [40, 76] on b "Loans" at bounding box center [36, 76] width 16 height 6
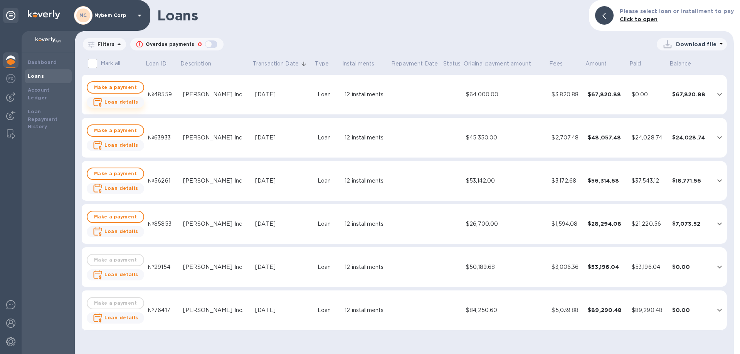
click at [112, 104] on b "Loan details" at bounding box center [121, 102] width 34 height 6
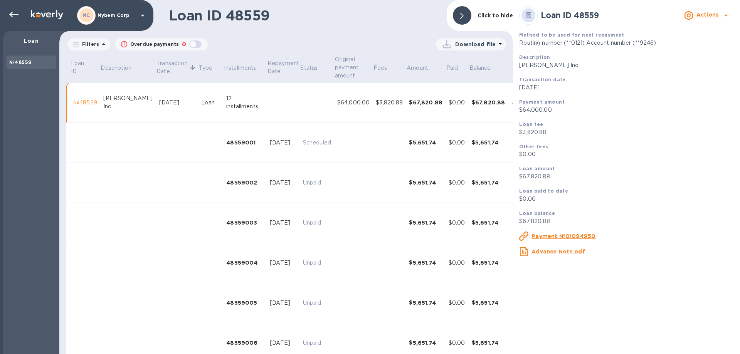
click at [551, 253] on u "Advance Note.pdf" at bounding box center [557, 252] width 53 height 6
click at [463, 16] on icon at bounding box center [461, 16] width 3 height 6
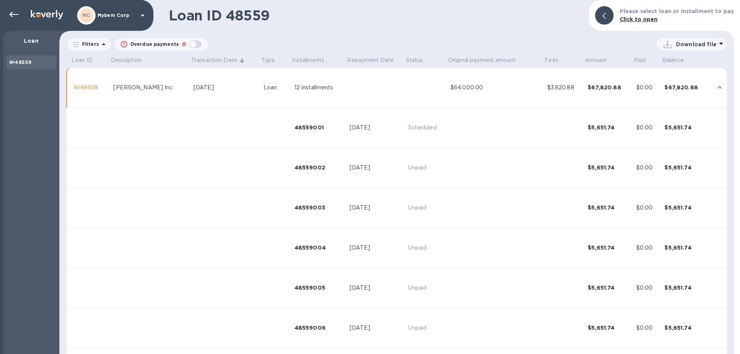
click at [715, 86] on icon "expand row" at bounding box center [719, 87] width 9 height 9
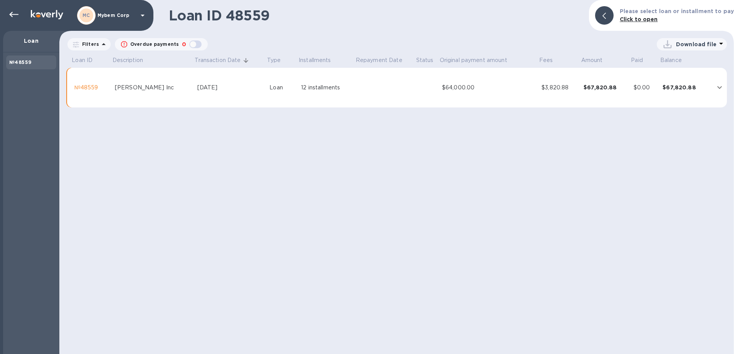
click at [89, 87] on div "№48559" at bounding box center [91, 88] width 34 height 8
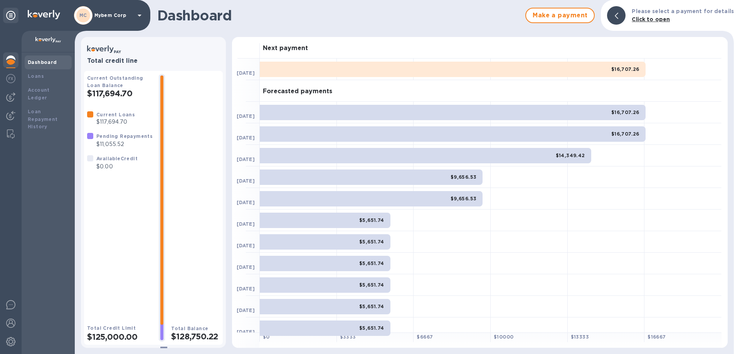
scroll to position [7, 0]
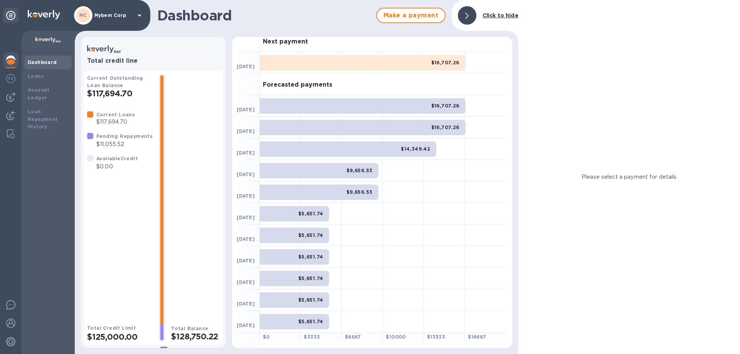
click at [463, 13] on div at bounding box center [467, 15] width 18 height 18
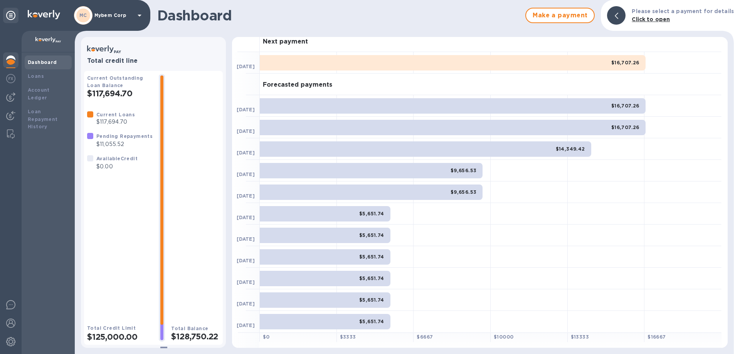
scroll to position [0, 0]
